Goal: Task Accomplishment & Management: Use online tool/utility

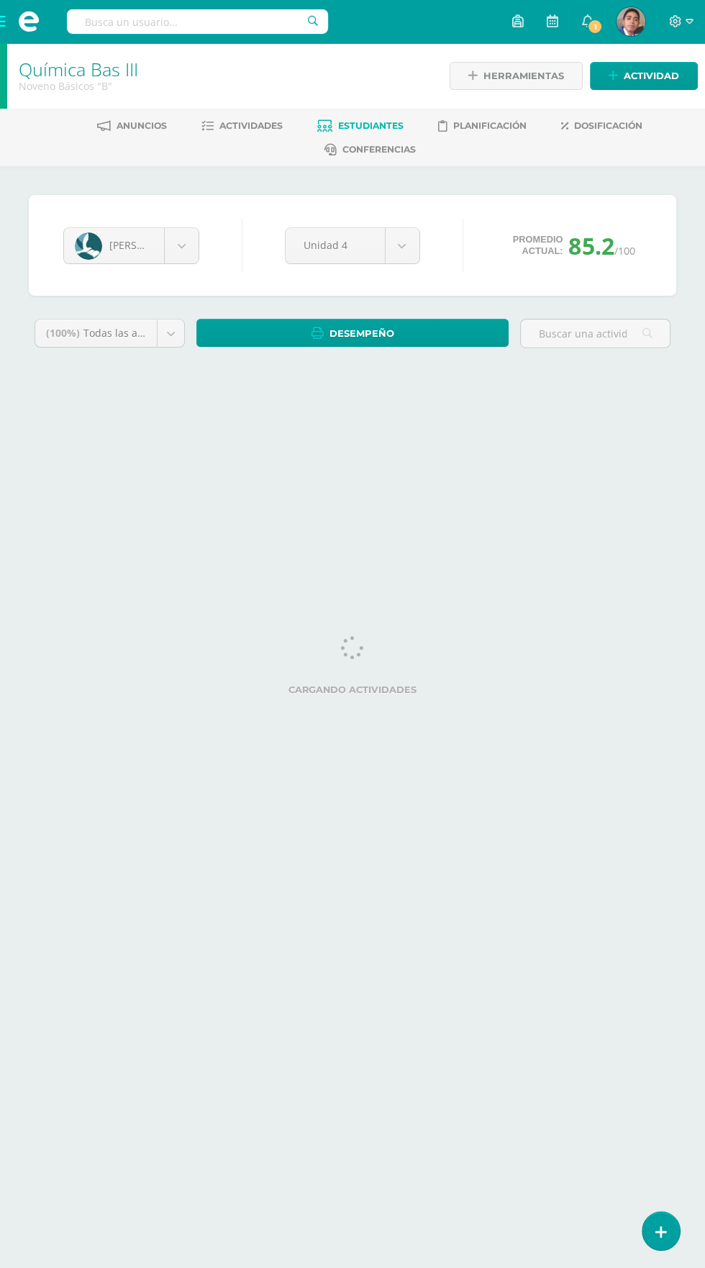
click at [23, 14] on span at bounding box center [29, 22] width 22 height 22
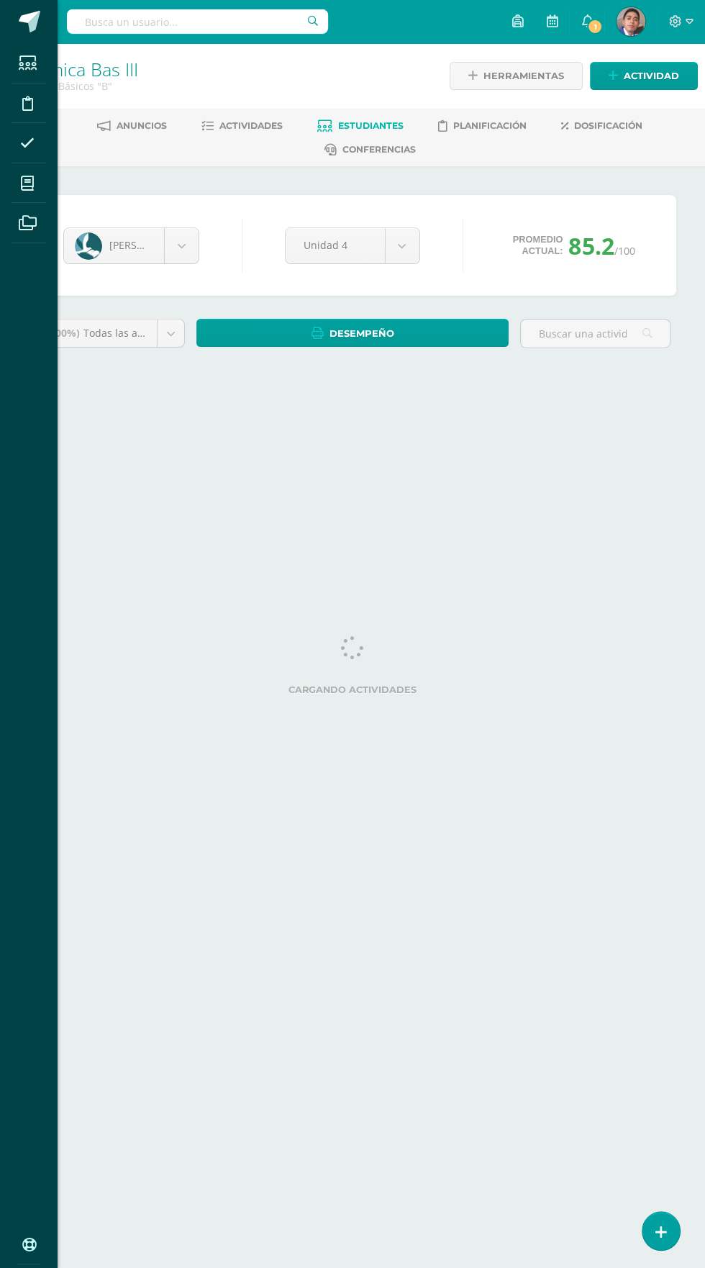
click at [31, 179] on icon at bounding box center [27, 183] width 13 height 14
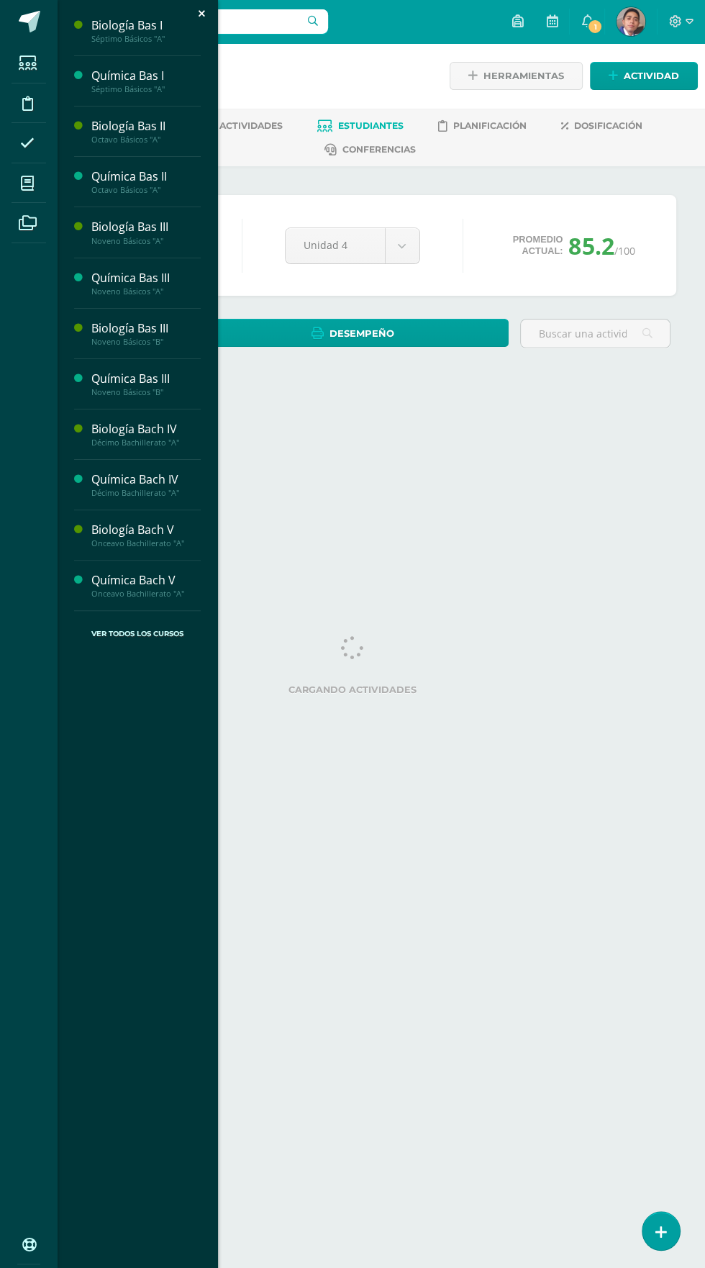
click at [137, 435] on div "Biología Bach IV" at bounding box center [145, 429] width 109 height 17
click at [138, 467] on span "Actividades" at bounding box center [134, 468] width 55 height 14
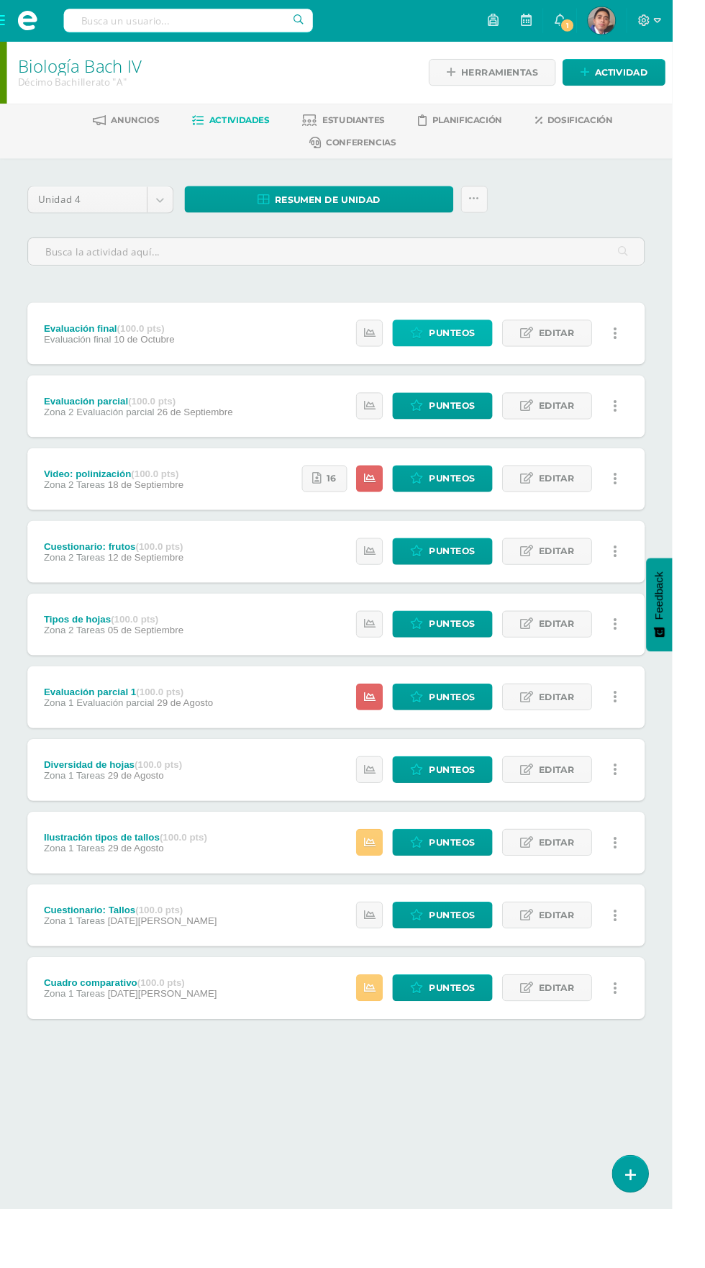
click at [489, 336] on span "Punteos" at bounding box center [474, 349] width 48 height 27
